Goal: Use online tool/utility: Utilize a website feature to perform a specific function

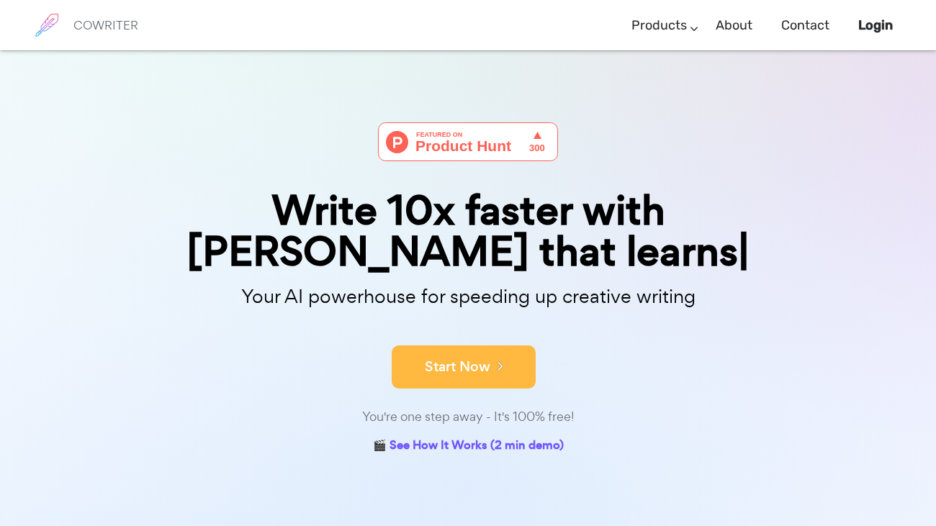
click at [428, 346] on button "Start Now" at bounding box center [464, 367] width 144 height 43
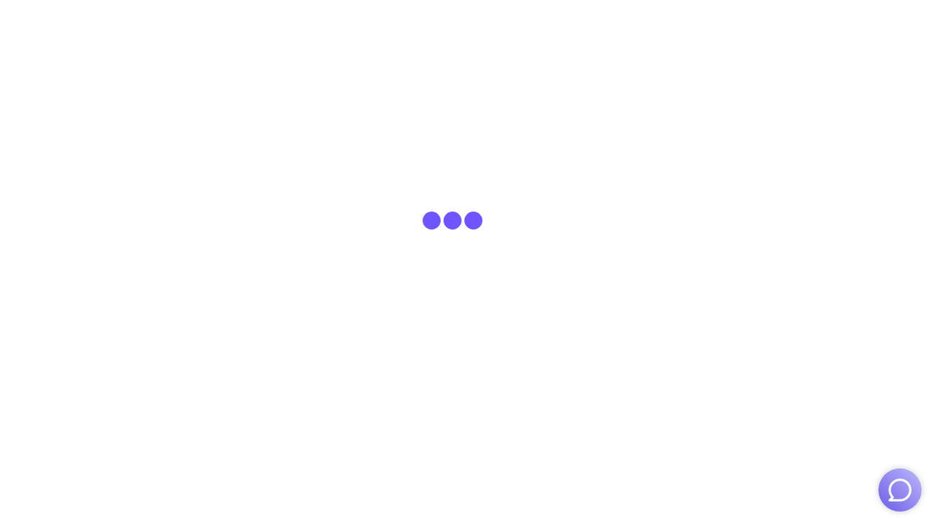
click at [456, 50] on html at bounding box center [468, 25] width 936 height 50
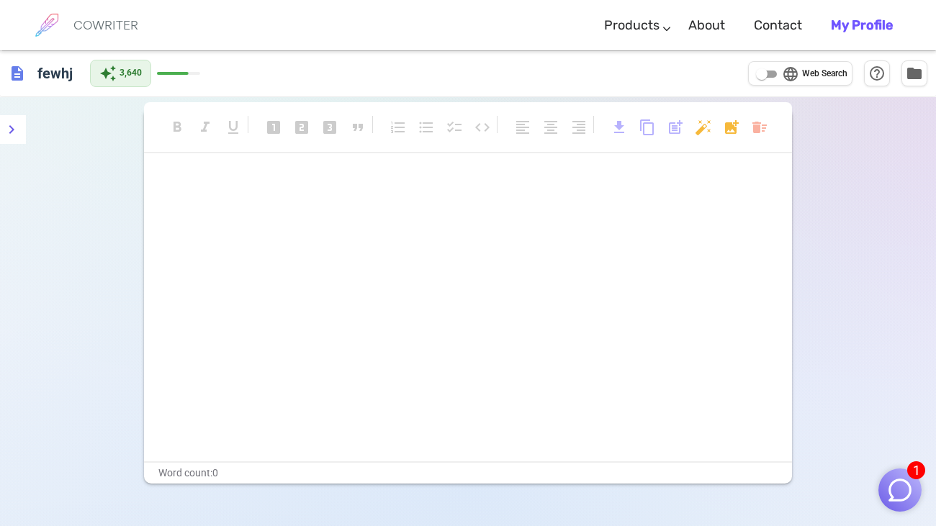
click at [491, 237] on div "﻿ ﻿" at bounding box center [468, 317] width 648 height 288
click at [748, 127] on div "format_bold format_italic format_underlined looks_one looks_two looks_3 format_…" at bounding box center [468, 134] width 648 height 38
click at [752, 131] on body "1 COWRITER Products Writing Marketing Emails Images (soon) About Contact My Pro…" at bounding box center [468, 311] width 936 height 623
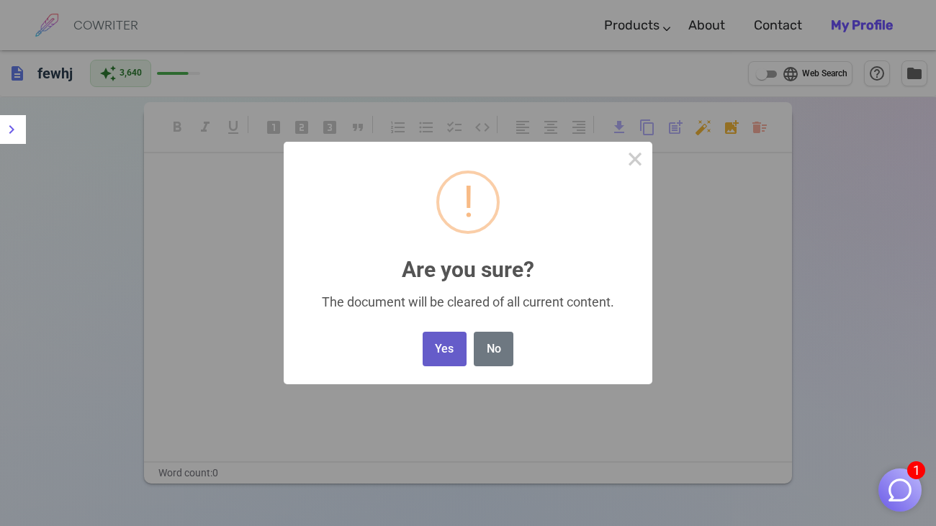
click at [438, 345] on button "Yes" at bounding box center [445, 349] width 44 height 35
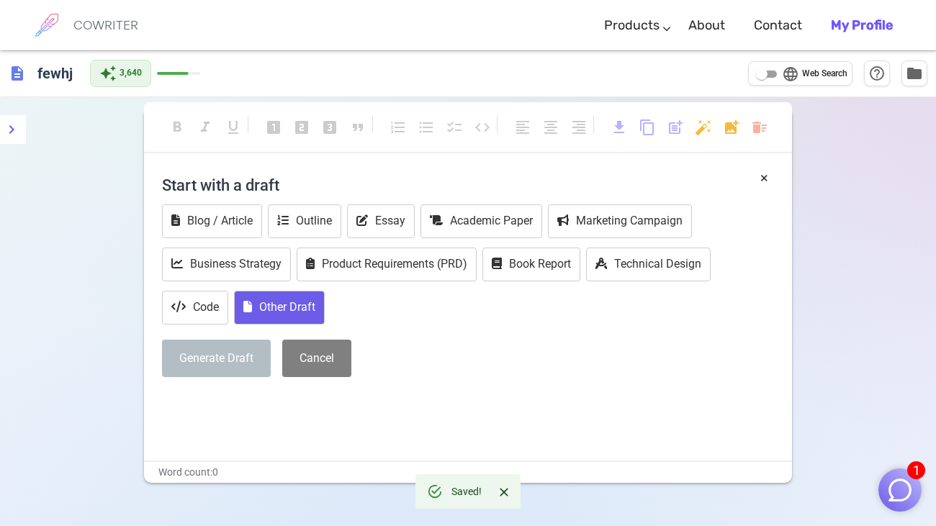
click at [271, 310] on button "Other Draft" at bounding box center [279, 308] width 91 height 34
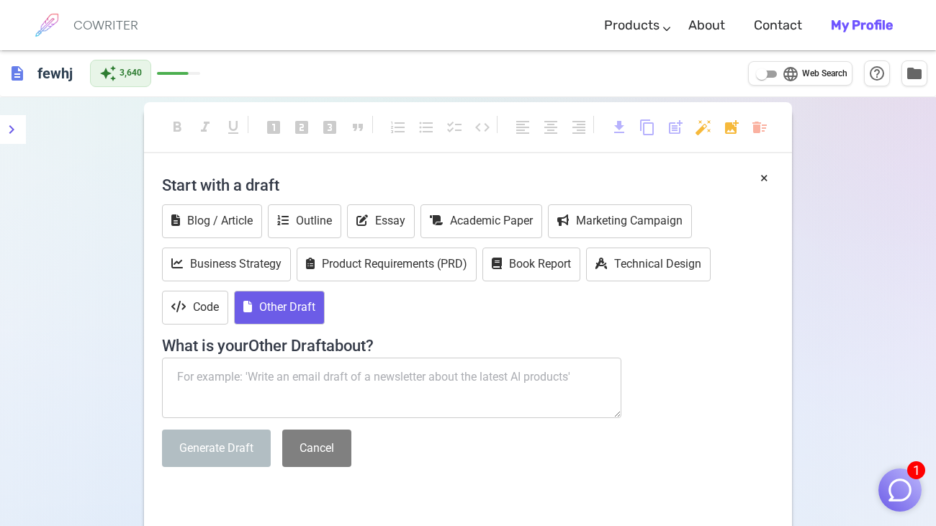
click at [325, 371] on textarea at bounding box center [391, 388] width 459 height 60
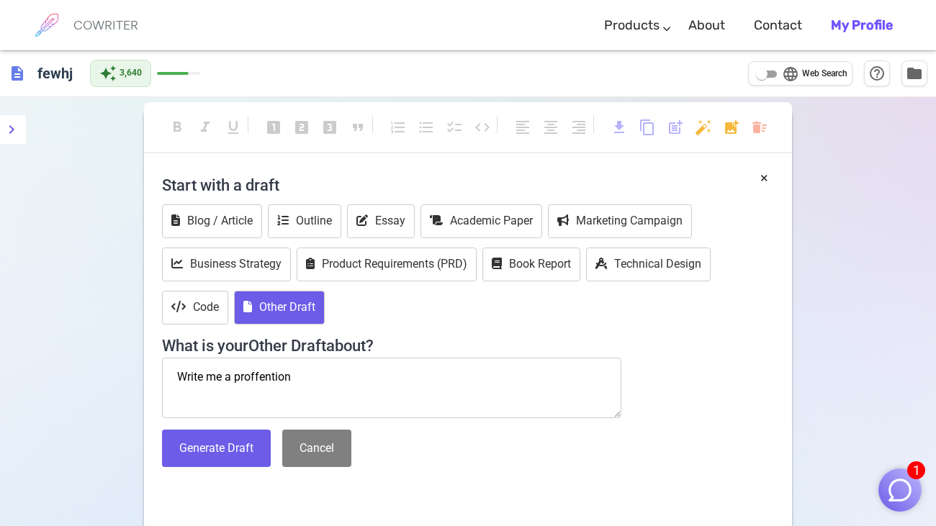
click at [239, 382] on textarea "Write me a proffention" at bounding box center [391, 388] width 459 height 60
click at [252, 379] on textarea "Write me a prof" at bounding box center [391, 388] width 459 height 60
paste textarea "Professional"
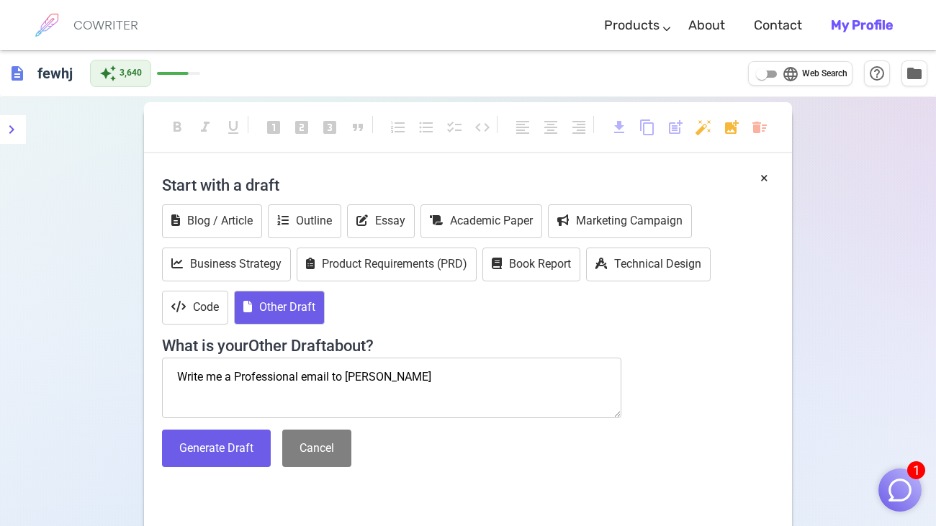
type textarea "Write me a Professional email to [PERSON_NAME]"
click at [242, 474] on div "Start with a draft Blog / Article Outline Essay Academic Paper Marketing Campai…" at bounding box center [468, 323] width 612 height 310
click at [217, 455] on button "Generate Draft" at bounding box center [216, 449] width 109 height 38
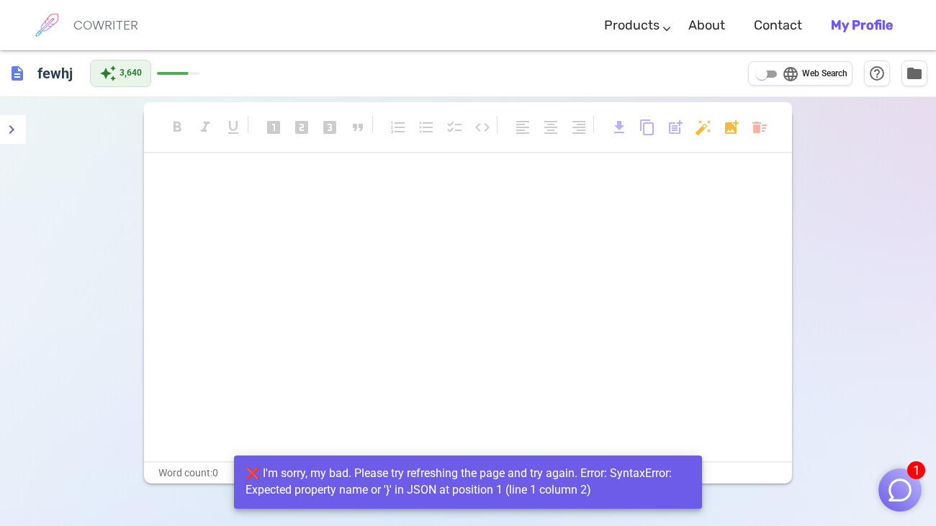
click at [885, 472] on div "1" at bounding box center [899, 486] width 43 height 50
click at [893, 479] on img "button" at bounding box center [899, 490] width 27 height 27
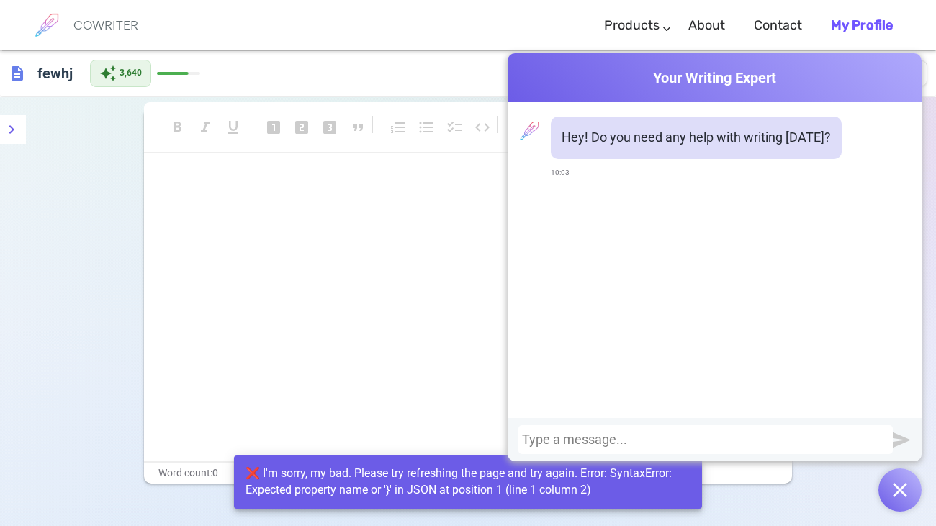
click at [726, 456] on div at bounding box center [714, 439] width 414 height 43
click at [698, 441] on div at bounding box center [705, 440] width 367 height 14
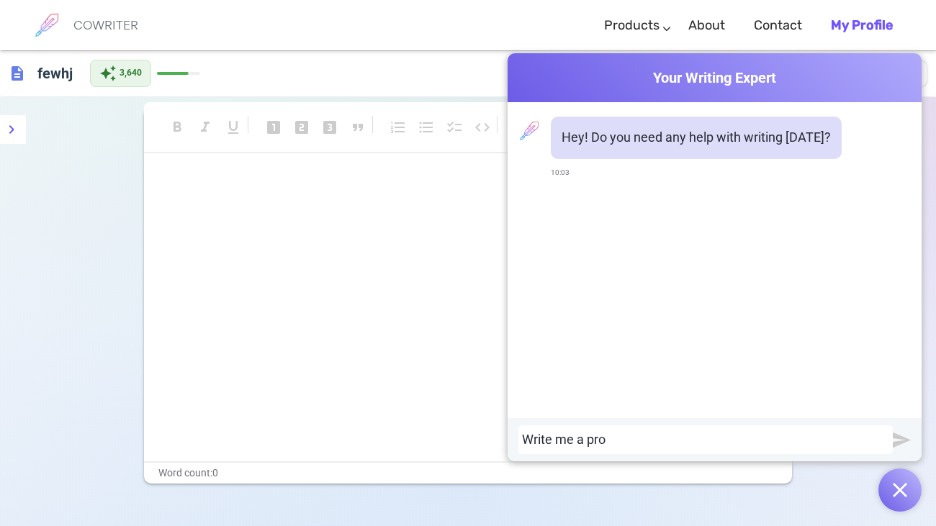
click at [599, 430] on div "Write me a pro" at bounding box center [705, 439] width 374 height 29
click at [603, 435] on div "Write me a pro" at bounding box center [705, 440] width 367 height 14
click at [601, 438] on div "Write me a pro" at bounding box center [705, 440] width 367 height 14
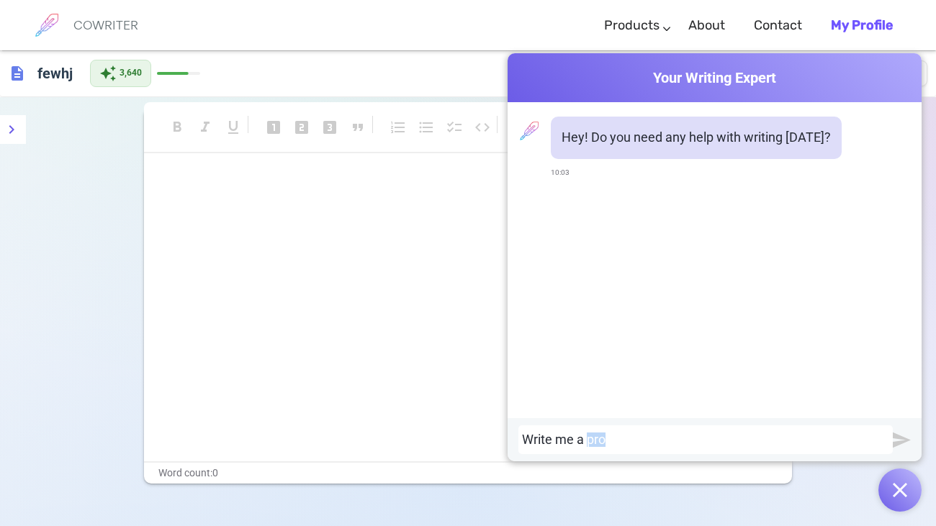
click at [601, 438] on div "Write me a pro" at bounding box center [705, 440] width 367 height 14
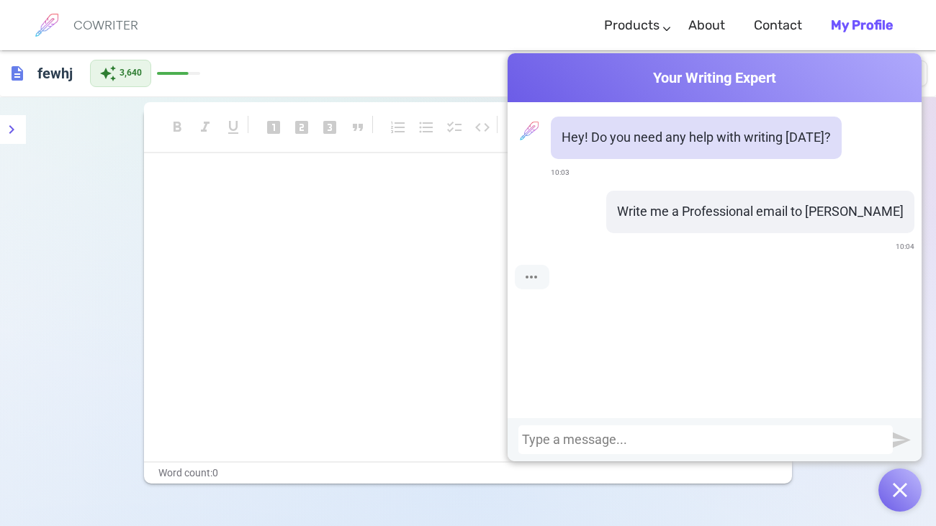
click at [687, 471] on div "Cowriter Your Writing Expert Hey! Do you need any help with writing [DATE]? 10:…" at bounding box center [714, 282] width 414 height 459
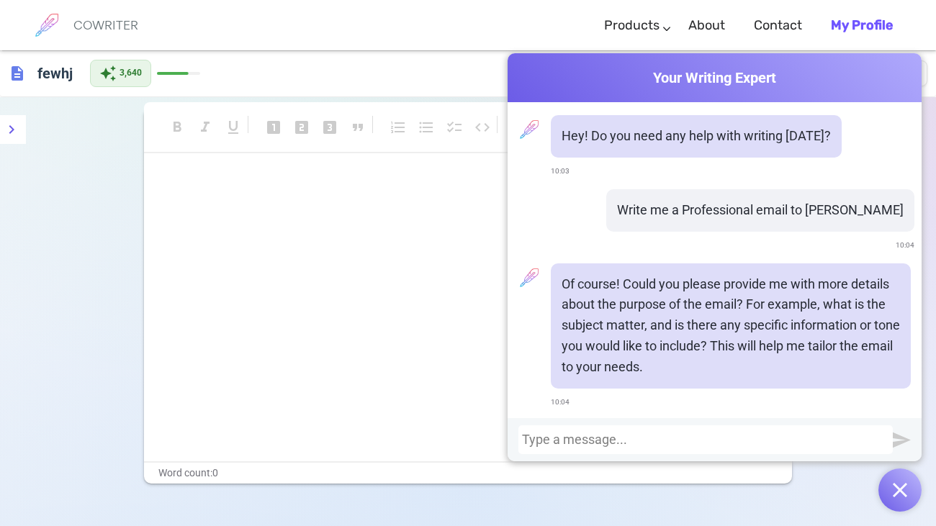
scroll to position [2, 0]
click at [718, 440] on div at bounding box center [705, 440] width 367 height 14
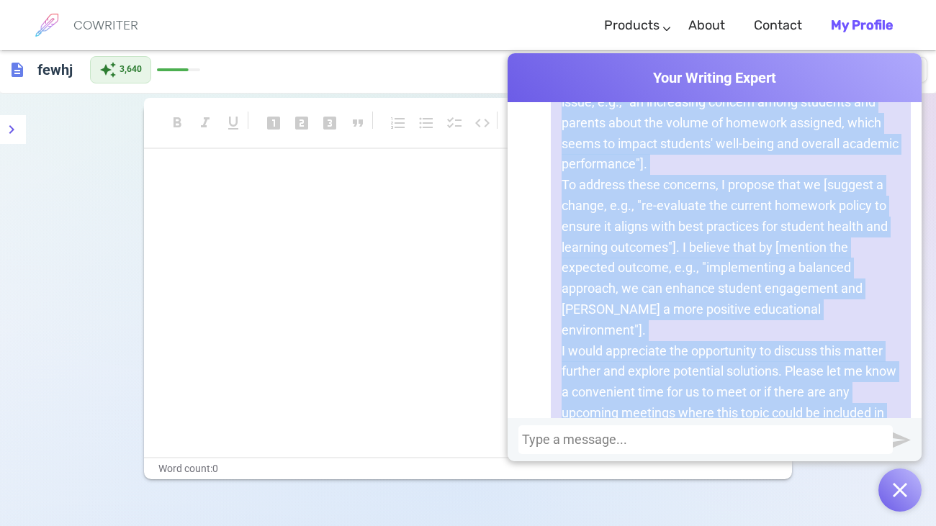
scroll to position [903, 0]
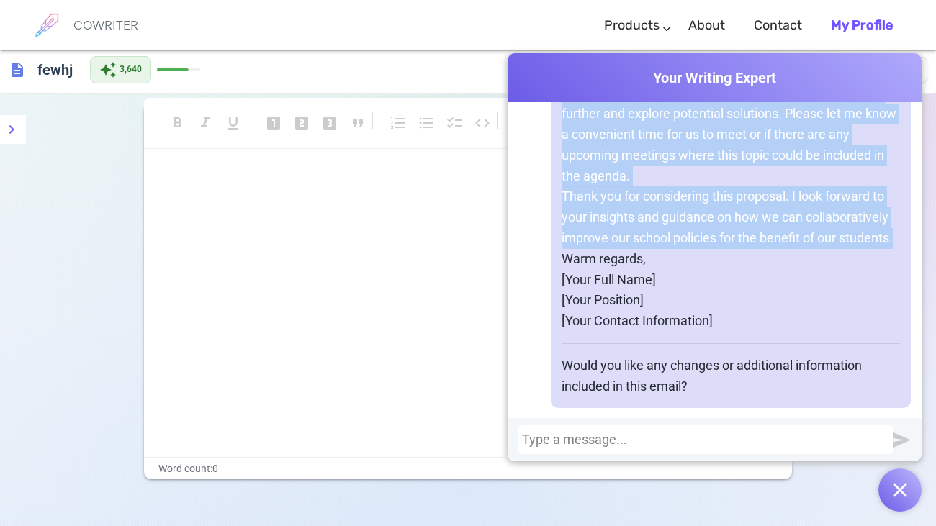
drag, startPoint x: 608, startPoint y: 213, endPoint x: 909, endPoint y: 220, distance: 301.0
click at [909, 220] on div "Certainly! Here's a draft for a professional email to [PERSON_NAME] regarding a…" at bounding box center [731, 10] width 360 height 795
click at [875, 219] on p "Thank you for considering this proposal. I look forward to your insights and gu…" at bounding box center [730, 217] width 338 height 62
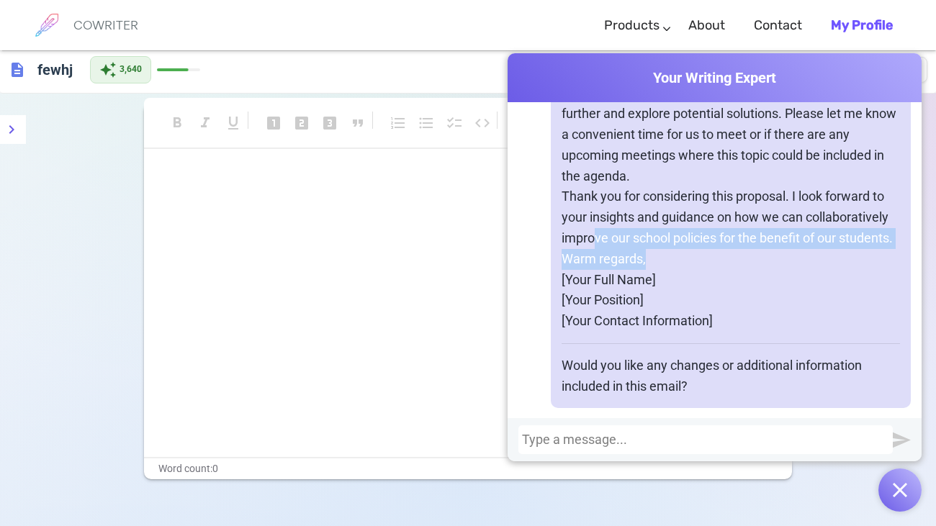
drag, startPoint x: 712, startPoint y: 236, endPoint x: 595, endPoint y: 214, distance: 118.7
click at [595, 214] on div "Certainly! Here's a draft for a professional email to [PERSON_NAME] regarding a…" at bounding box center [731, 10] width 360 height 795
click at [636, 249] on p "Warm regards," at bounding box center [730, 259] width 338 height 21
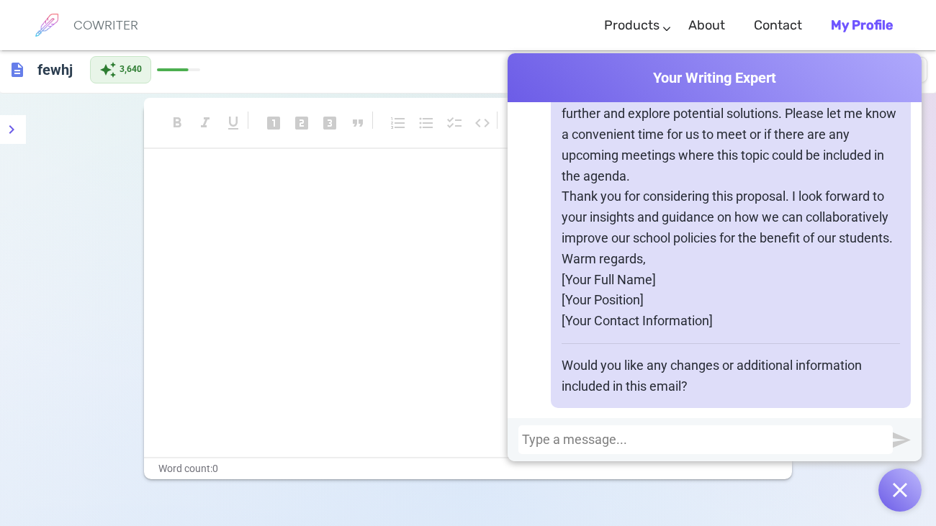
click at [640, 249] on p "Warm regards," at bounding box center [730, 259] width 338 height 21
click at [647, 249] on p "Warm regards," at bounding box center [730, 259] width 338 height 21
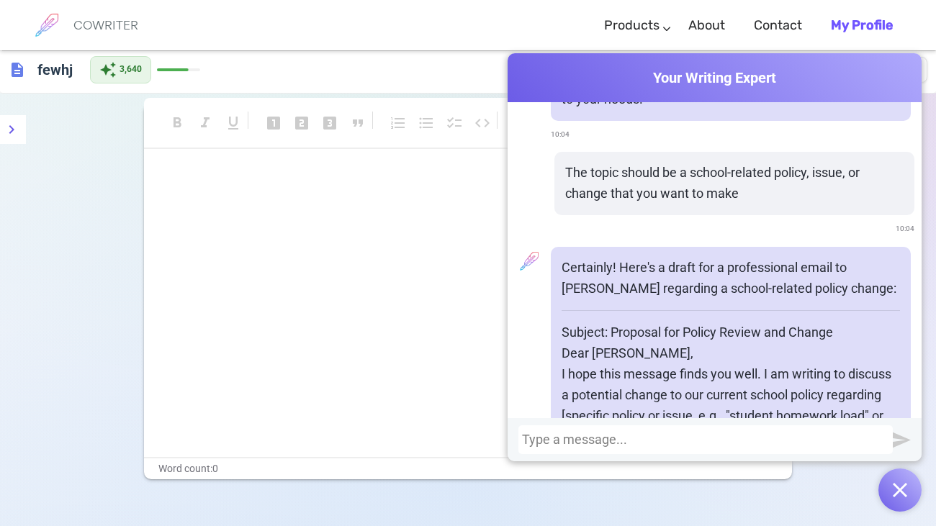
scroll to position [368, 0]
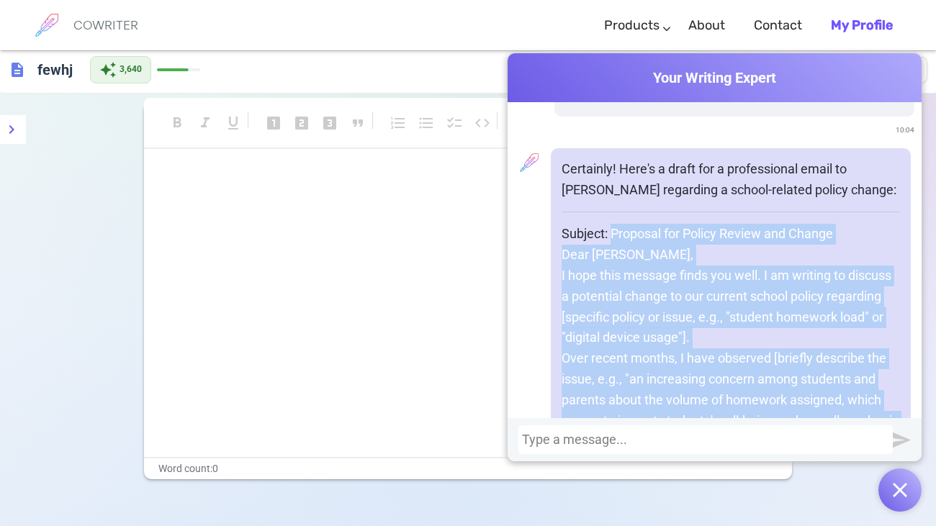
drag, startPoint x: 645, startPoint y: 239, endPoint x: 610, endPoint y: 234, distance: 34.9
copy div "Proposal for Policy Review and Change Dear [PERSON_NAME], I hope this message f…"
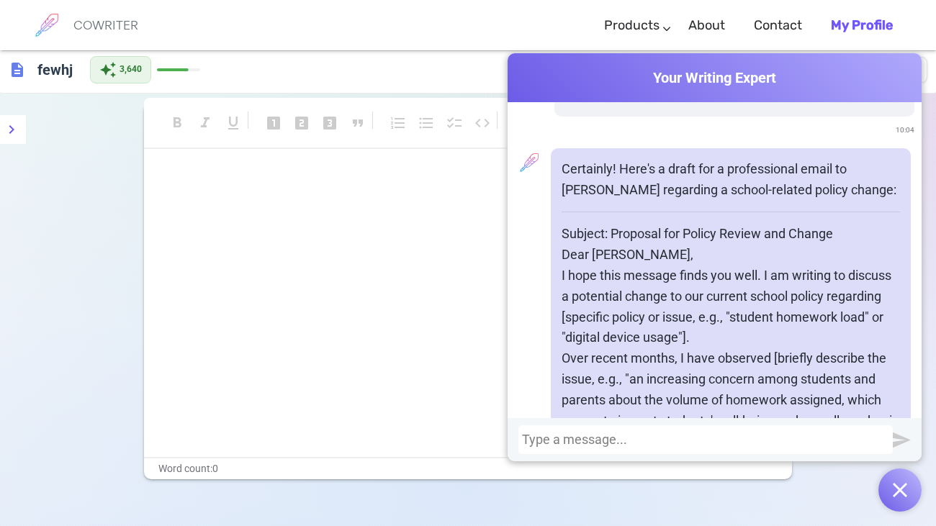
click at [639, 448] on div at bounding box center [705, 439] width 374 height 29
click at [626, 434] on div at bounding box center [705, 440] width 367 height 14
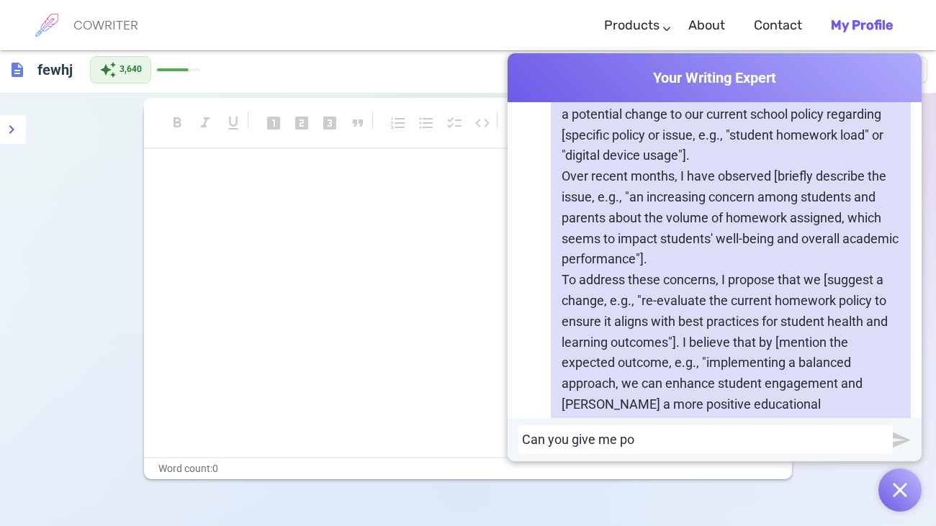
scroll to position [523, 0]
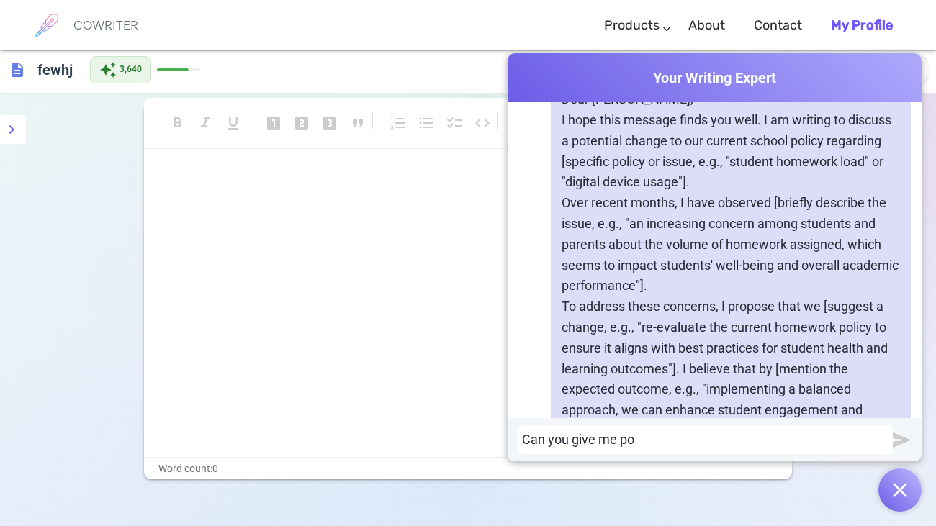
click at [658, 441] on div "Can you give me po" at bounding box center [705, 440] width 367 height 14
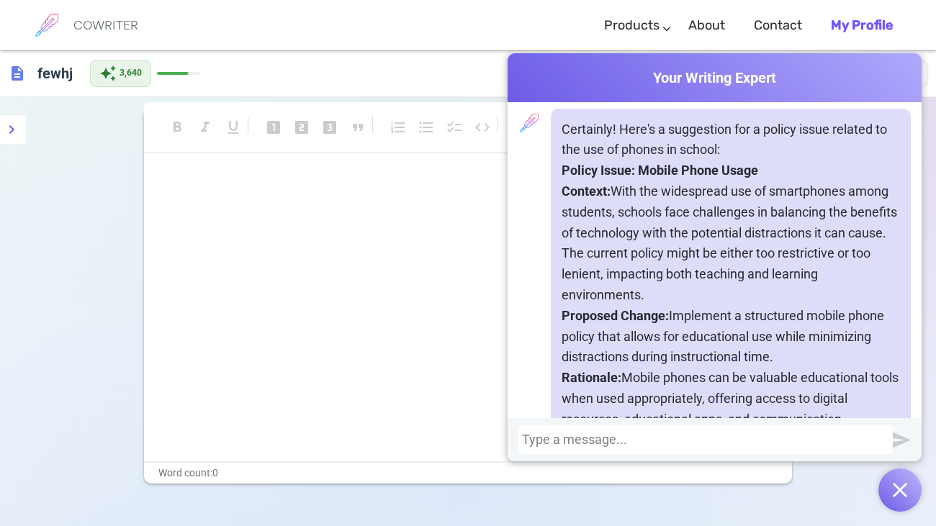
scroll to position [1934, 0]
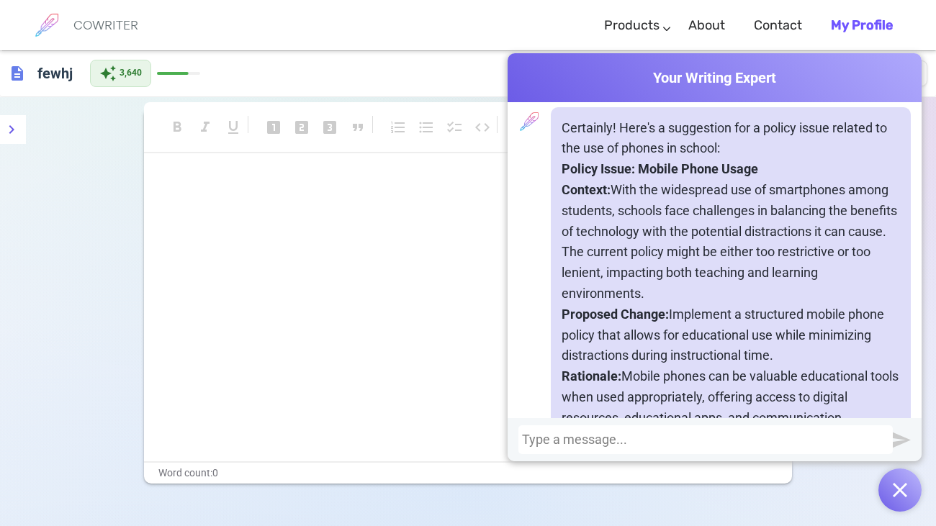
drag, startPoint x: 612, startPoint y: 170, endPoint x: 659, endPoint y: 268, distance: 108.8
click at [659, 268] on p "Context: With the widespread use of smartphones among students, schools face ch…" at bounding box center [730, 242] width 338 height 125
drag, startPoint x: 615, startPoint y: 165, endPoint x: 670, endPoint y: 268, distance: 116.9
click at [670, 268] on p "Context: With the widespread use of smartphones among students, schools face ch…" at bounding box center [730, 242] width 338 height 125
copy p "With the widespread use of smartphones among students, schools face challenges …"
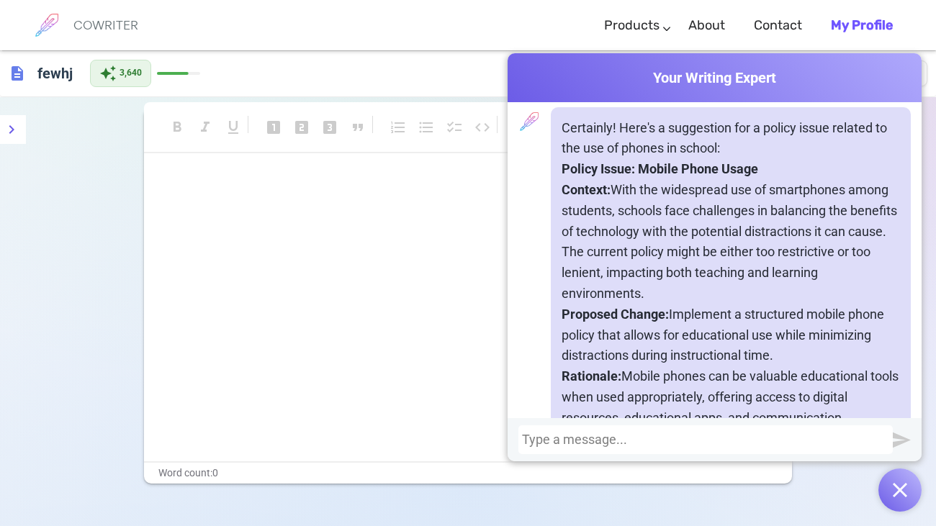
copy p "With the widespread use of smartphones among students, schools face challenges …"
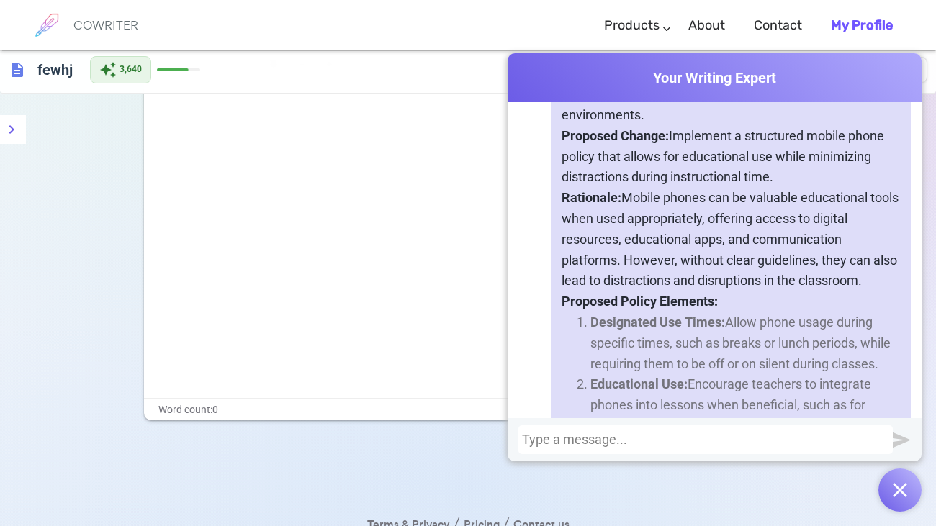
scroll to position [2112, 0]
